Goal: Task Accomplishment & Management: Manage account settings

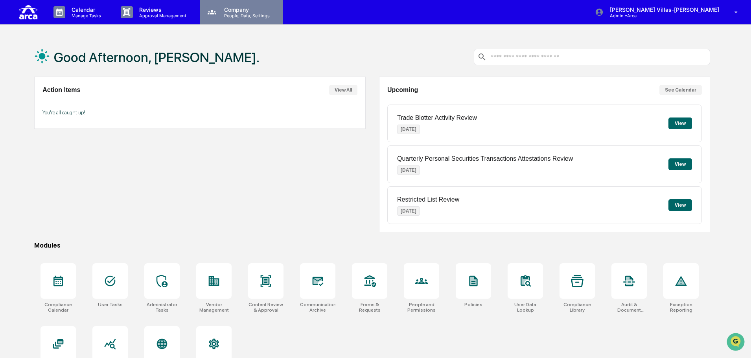
click at [224, 8] on p "Company" at bounding box center [246, 9] width 56 height 7
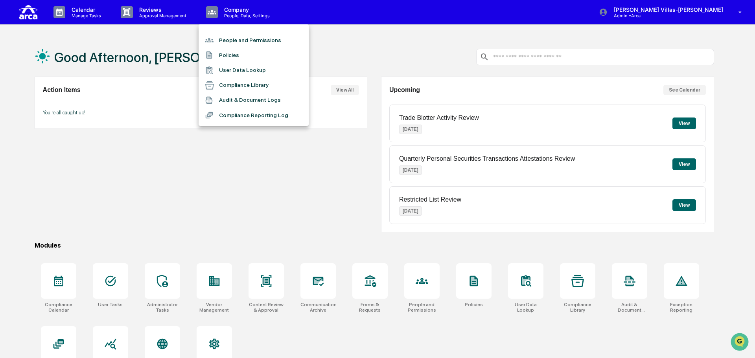
click at [239, 38] on li "People and Permissions" at bounding box center [254, 40] width 110 height 15
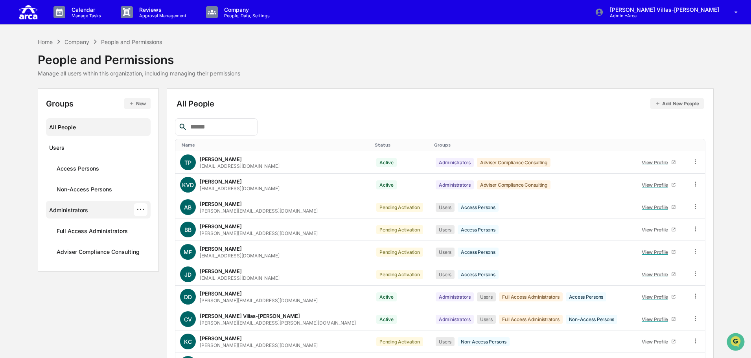
click at [79, 211] on div "Administrators" at bounding box center [68, 211] width 39 height 9
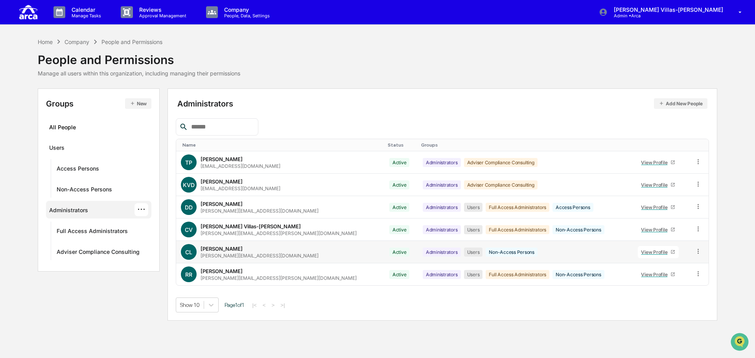
click at [694, 252] on icon at bounding box center [697, 251] width 7 height 7
